Goal: Information Seeking & Learning: Learn about a topic

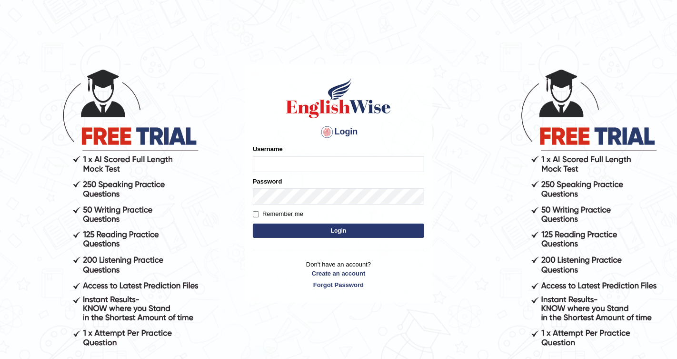
type input "Chetna09"
click at [294, 227] on button "Login" at bounding box center [339, 230] width 172 height 14
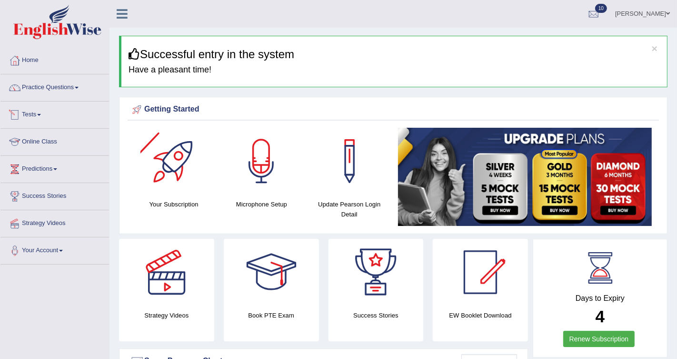
click at [36, 143] on link "Online Class" at bounding box center [54, 141] width 109 height 24
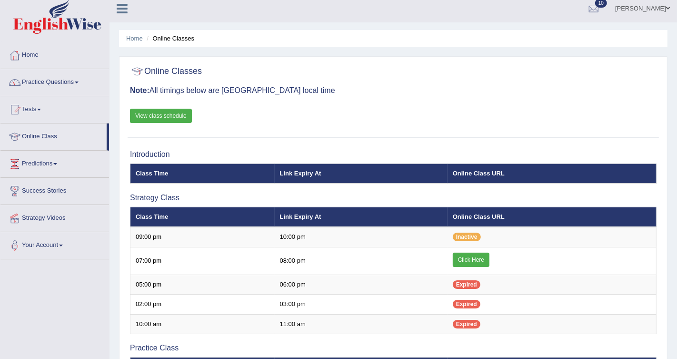
scroll to position [8, 0]
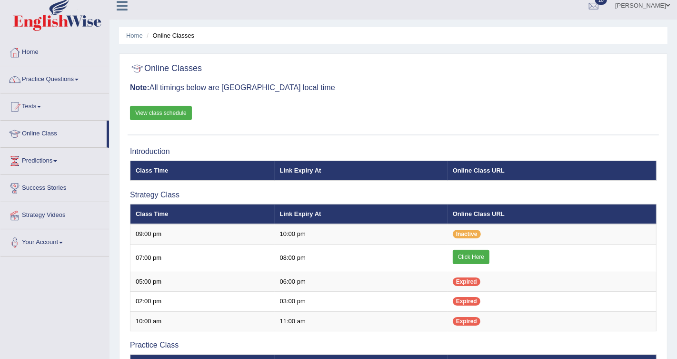
click at [179, 112] on link "View class schedule" at bounding box center [161, 113] width 62 height 14
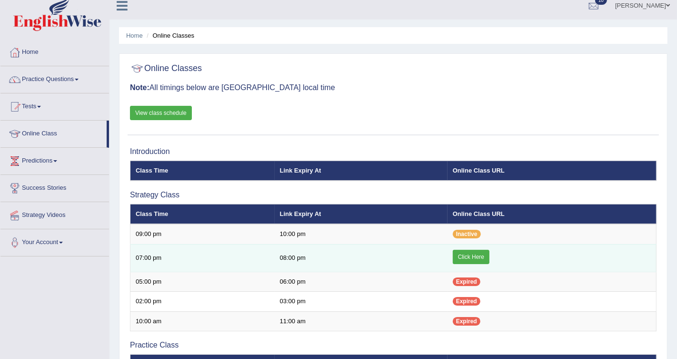
click at [462, 259] on link "Click Here" at bounding box center [471, 257] width 37 height 14
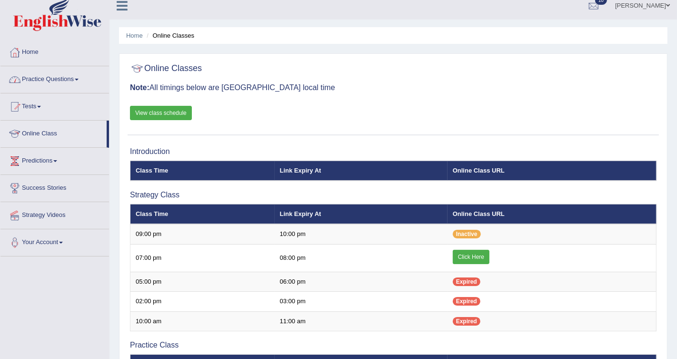
click at [50, 75] on link "Practice Questions" at bounding box center [54, 78] width 109 height 24
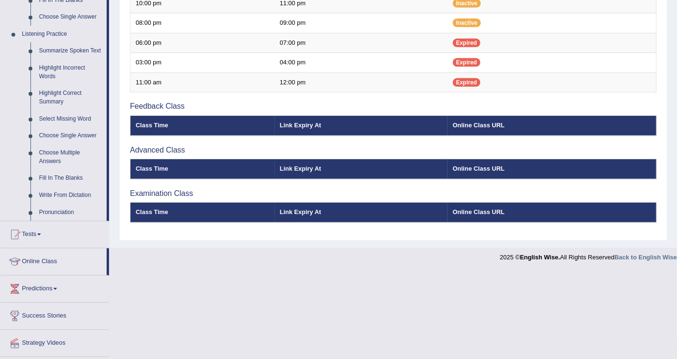
scroll to position [413, 0]
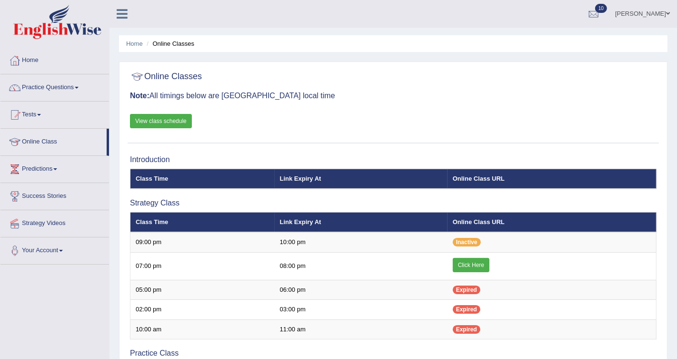
click at [169, 123] on link "View class schedule" at bounding box center [161, 121] width 62 height 14
